Goal: Information Seeking & Learning: Find specific fact

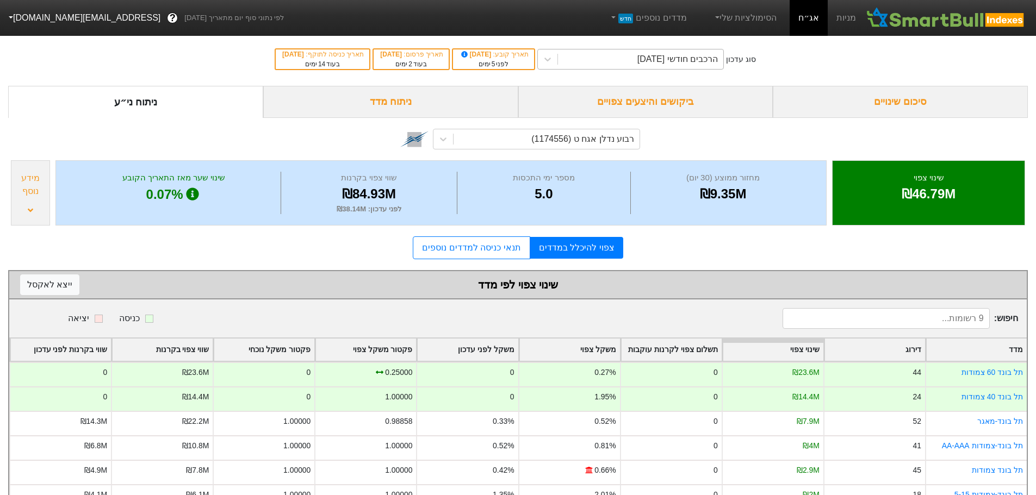
click at [690, 58] on div "הרכבים חודשי [DATE]" at bounding box center [677, 59] width 80 height 13
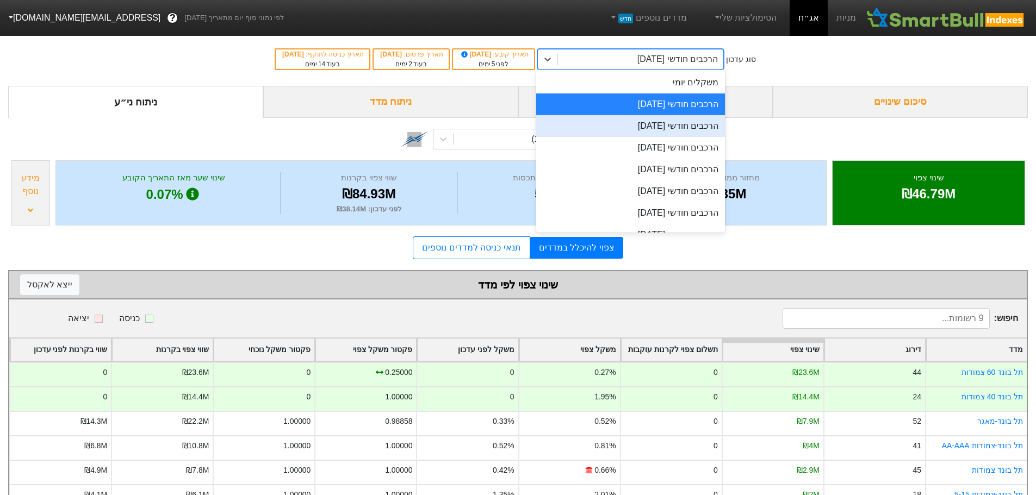
click at [674, 129] on div "הרכבים חודשי [DATE]" at bounding box center [630, 126] width 189 height 22
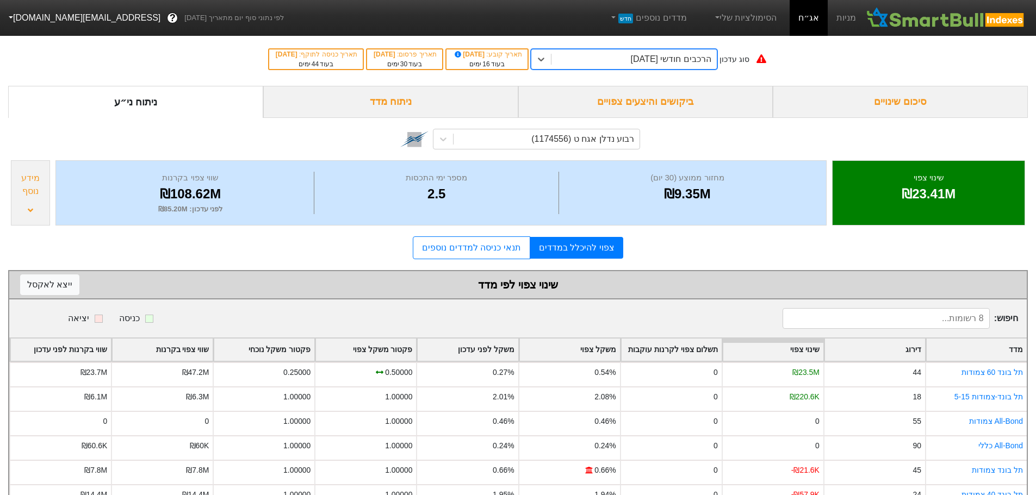
click at [672, 99] on div "ביקושים והיצעים צפויים" at bounding box center [645, 102] width 255 height 32
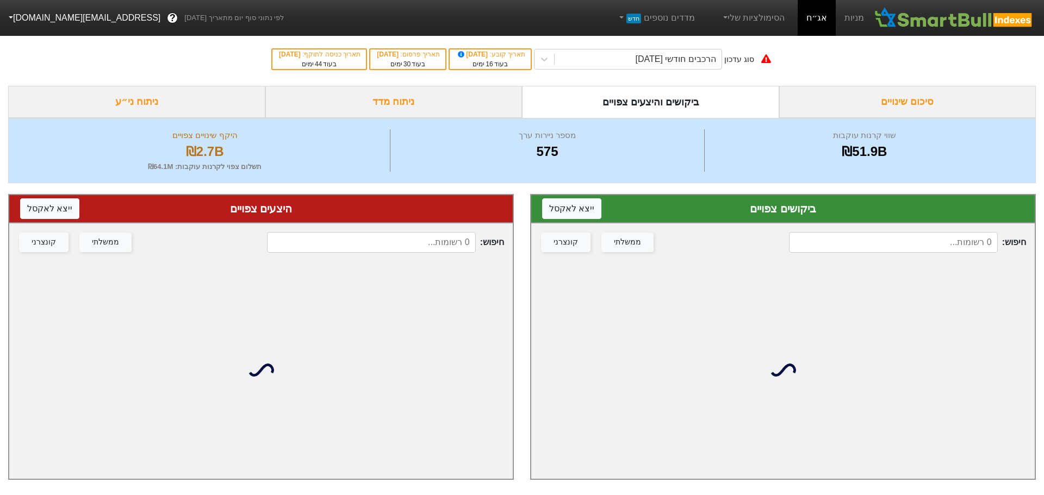
click at [910, 244] on input at bounding box center [893, 242] width 209 height 21
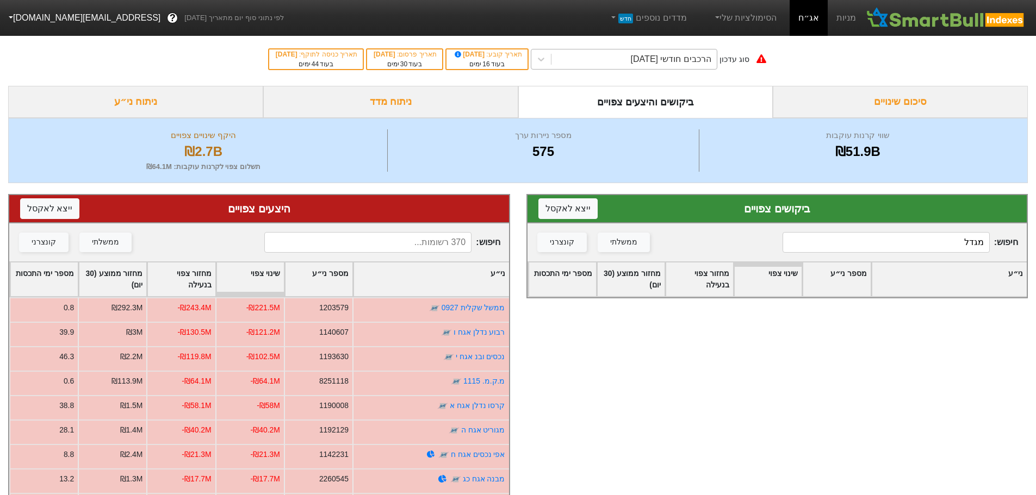
click at [678, 61] on div "הרכבים חודשי [DATE]" at bounding box center [671, 59] width 80 height 13
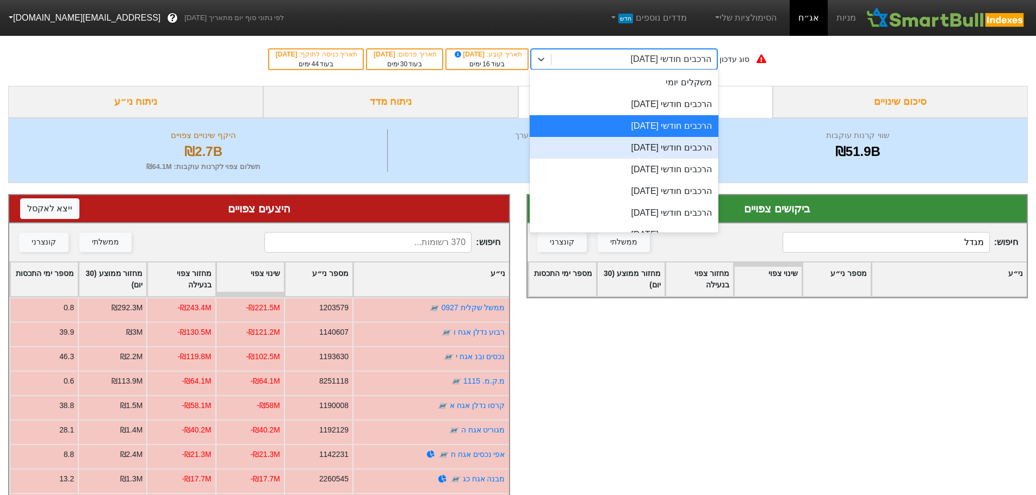
click at [649, 140] on div "הרכבים חודשי [DATE]" at bounding box center [624, 148] width 189 height 22
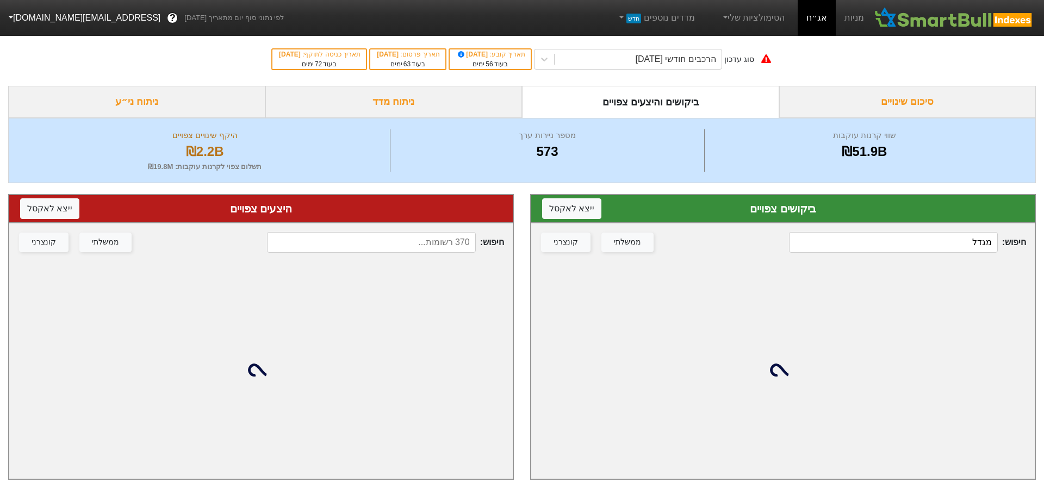
click at [952, 246] on input "מגדל" at bounding box center [893, 242] width 209 height 21
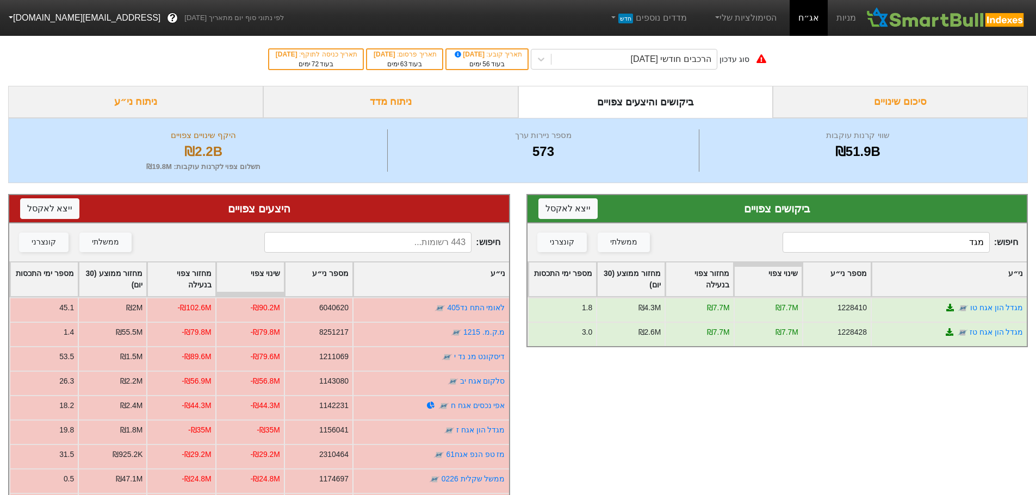
type input "מגדל"
click at [997, 304] on link "מגדל הון אגח טו" at bounding box center [996, 307] width 53 height 9
